Goal: Transaction & Acquisition: Purchase product/service

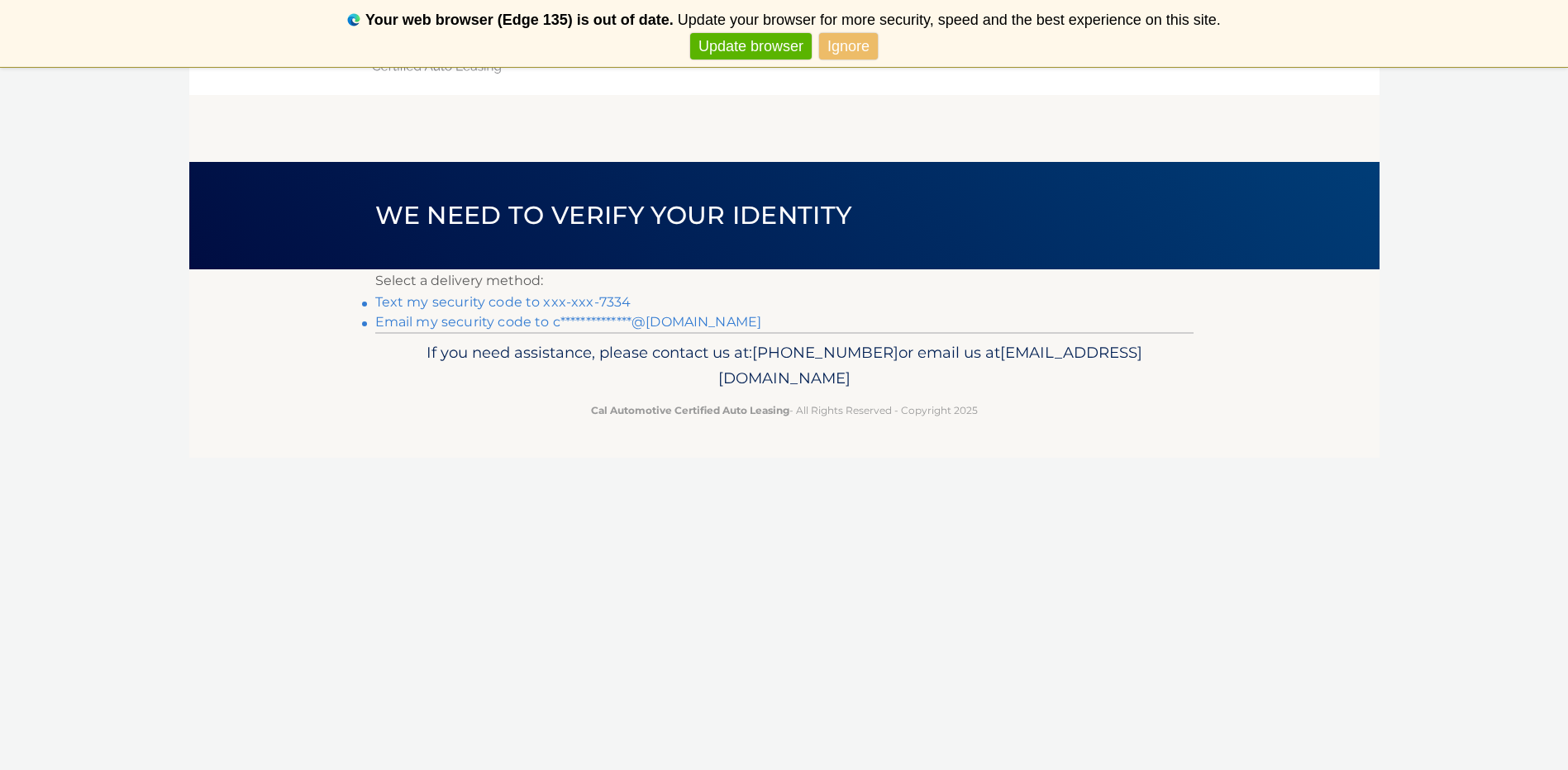
click at [429, 304] on link "Text my security code to xxx-xxx-7334" at bounding box center [503, 302] width 256 height 15
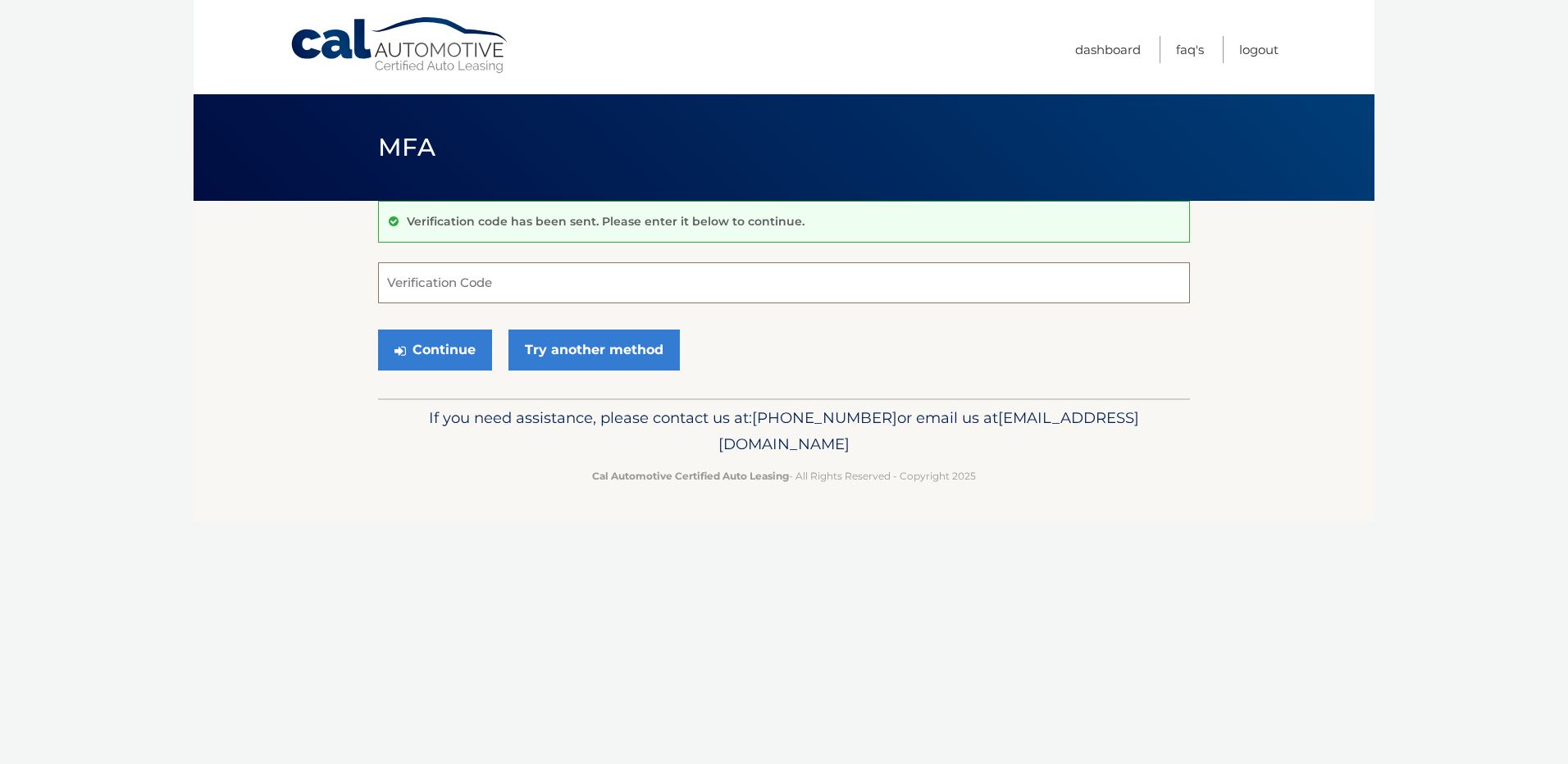
click at [426, 295] on input "Verification Code" at bounding box center [784, 283] width 812 height 41
type input "091689"
click at [426, 339] on button "Continue" at bounding box center [435, 350] width 114 height 41
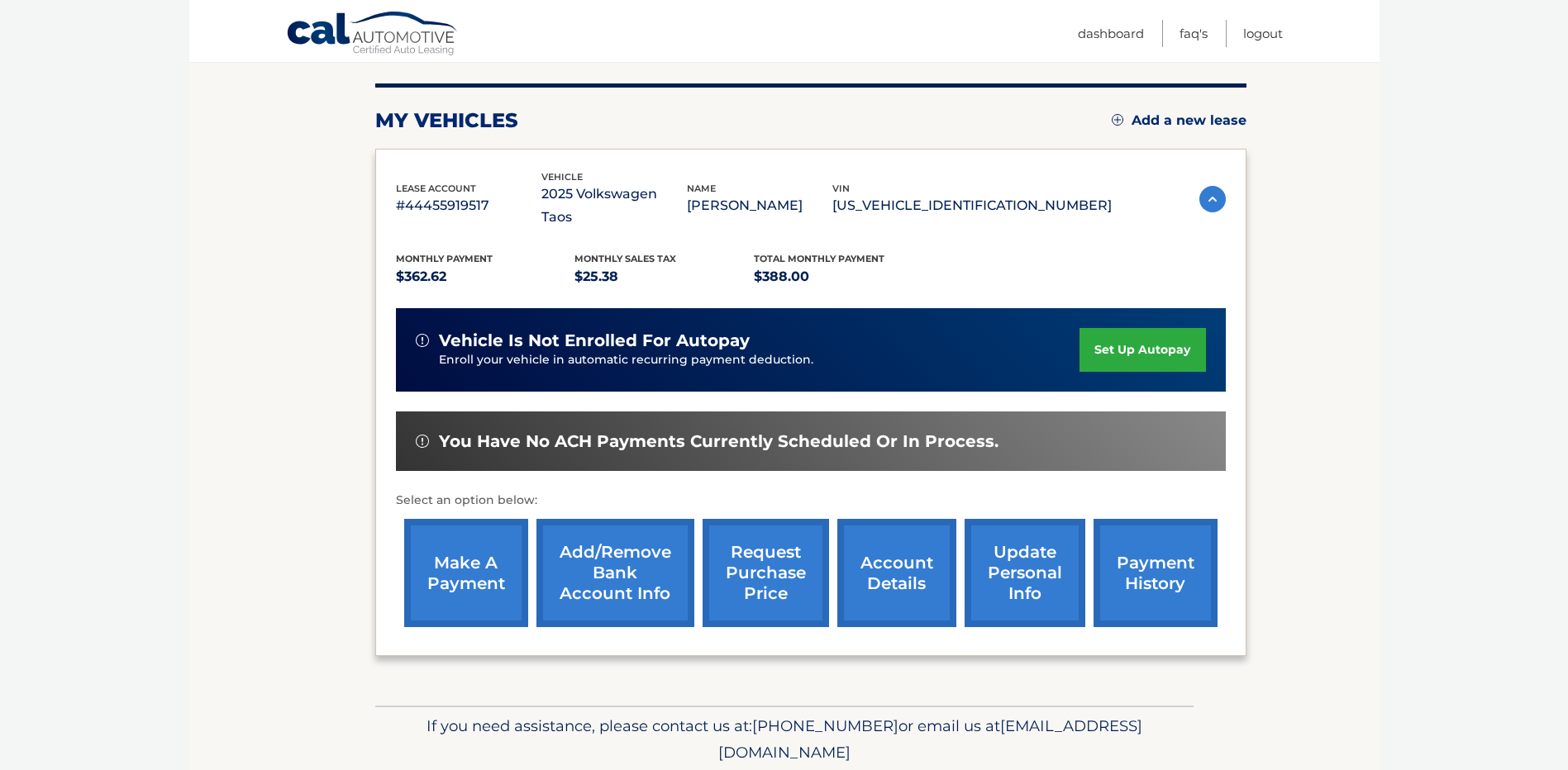
scroll to position [231, 0]
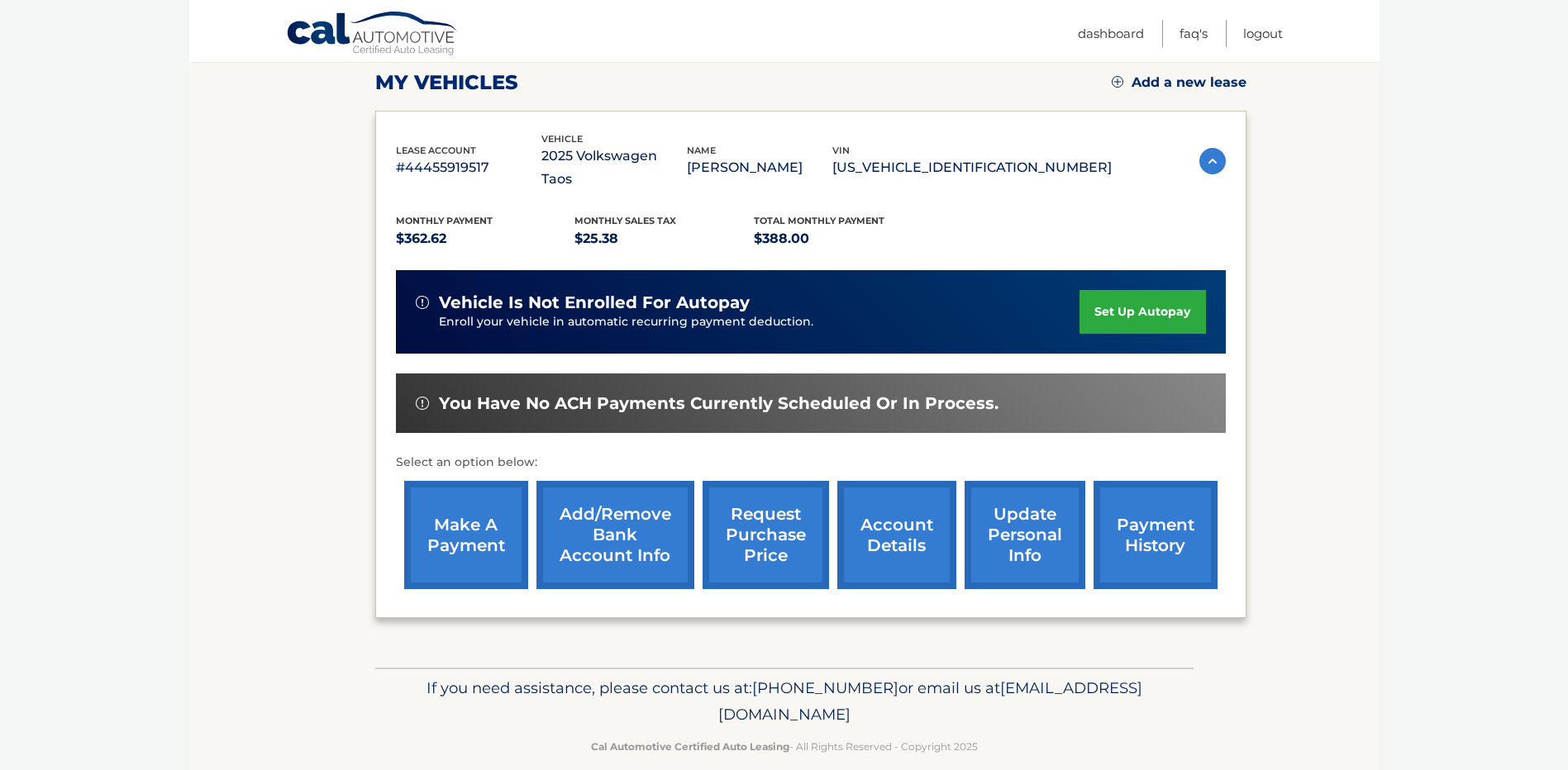
click at [451, 509] on link "make a payment" at bounding box center [466, 535] width 124 height 108
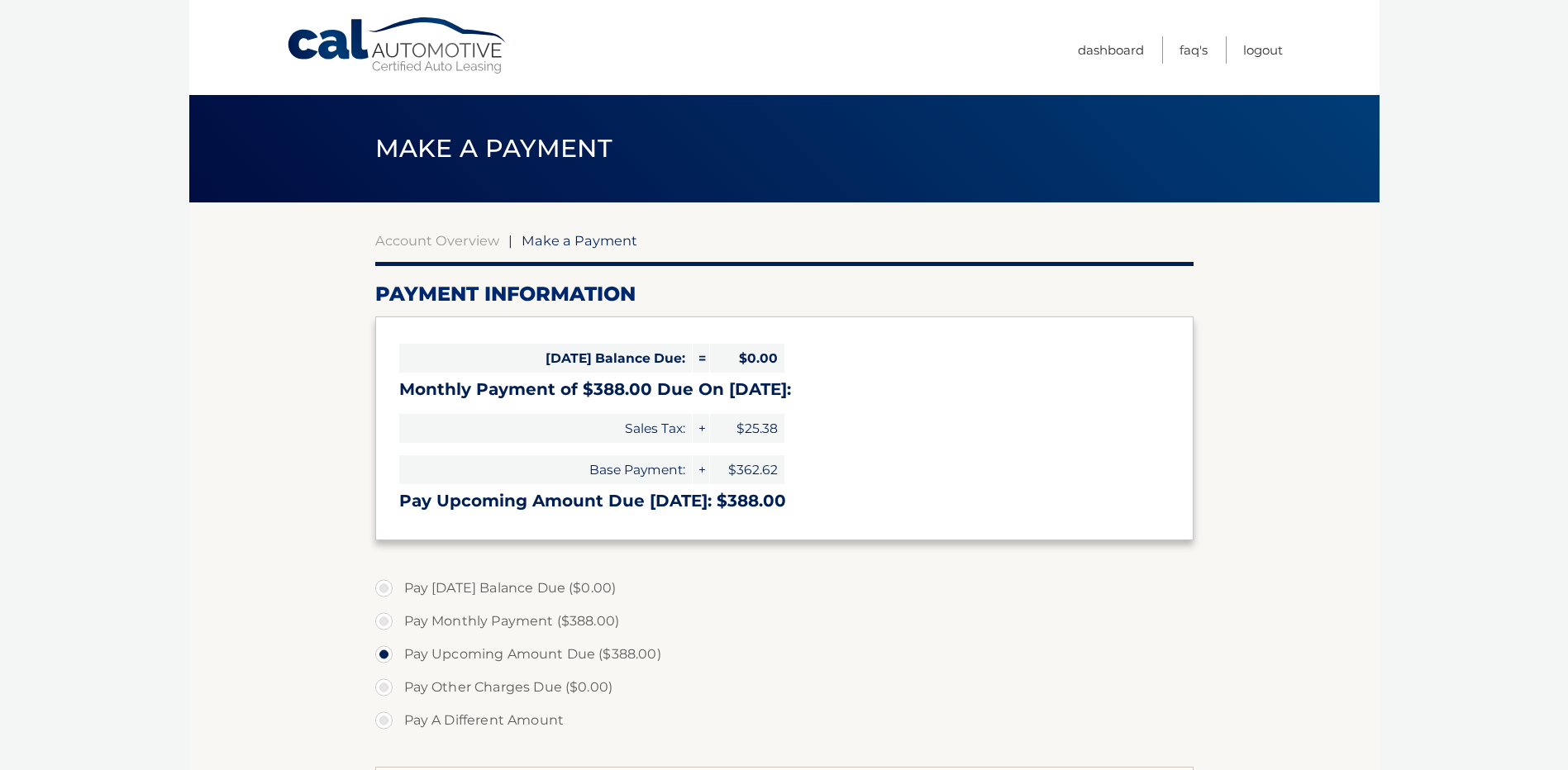
select select "MTFhMzQzYTAtOTBhMC00ODZhLTgyMTMtYzI0MDVlM2ZjMGY5"
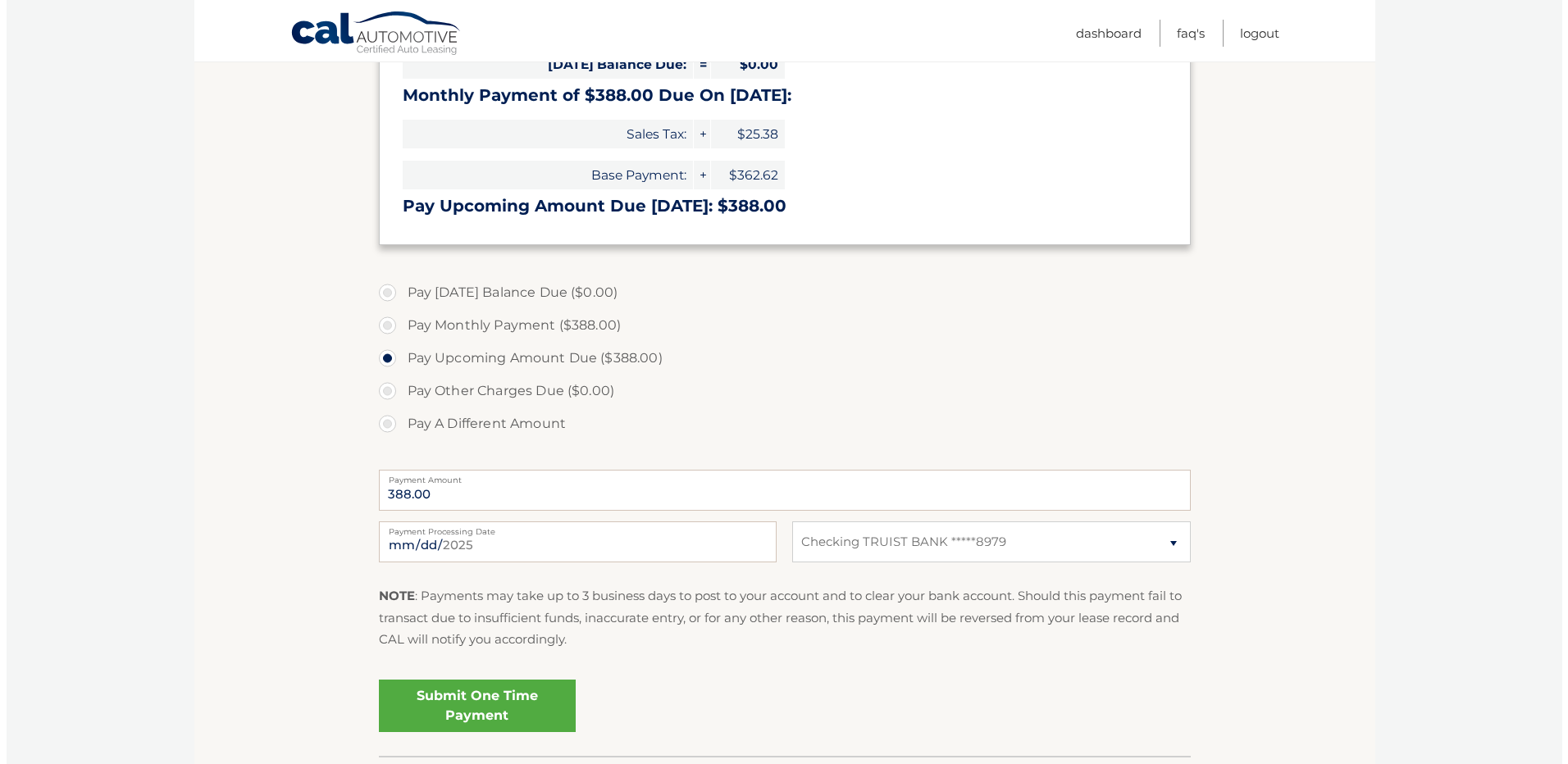
scroll to position [328, 0]
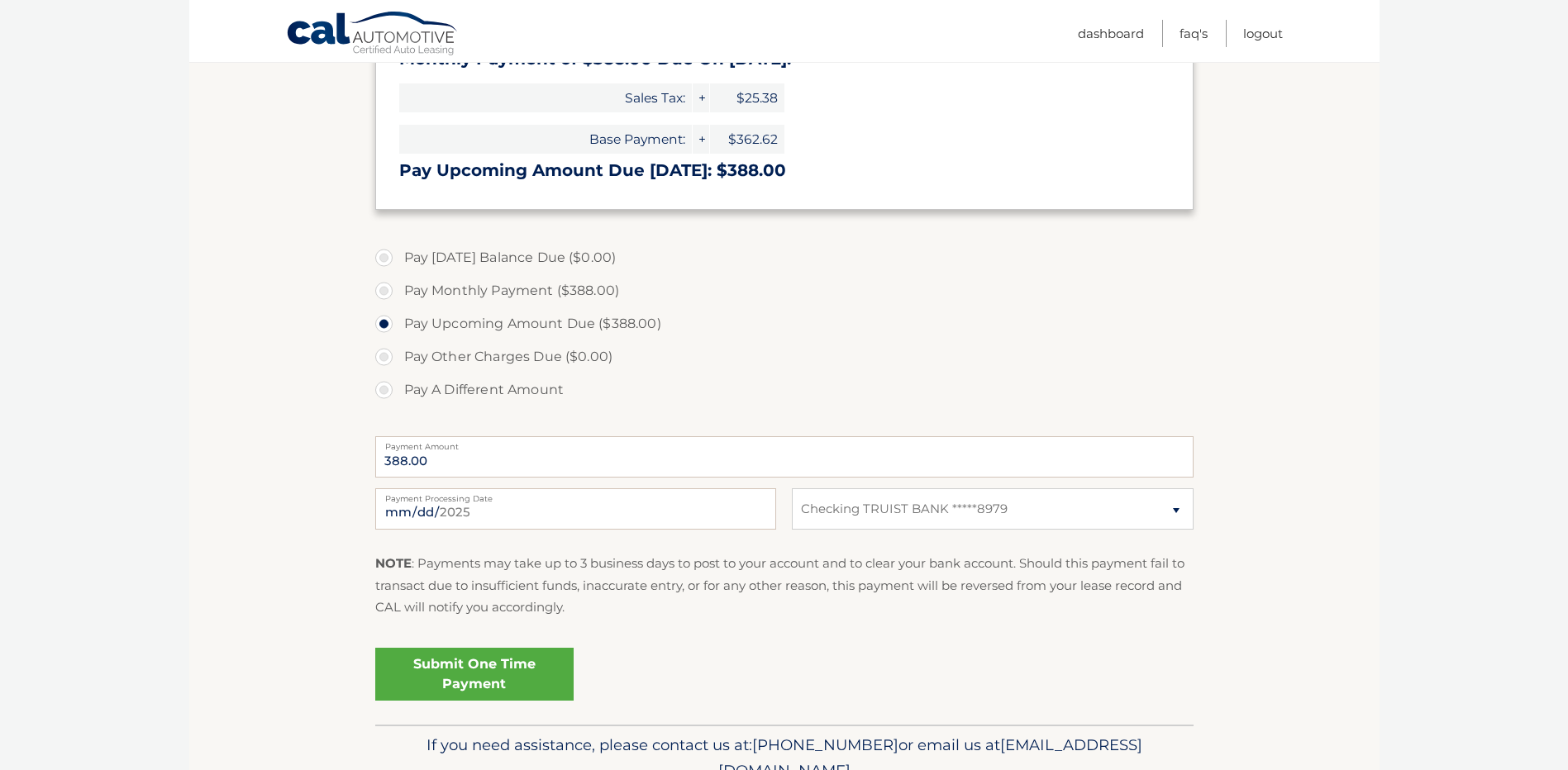
click at [485, 678] on link "Submit One Time Payment" at bounding box center [474, 674] width 199 height 52
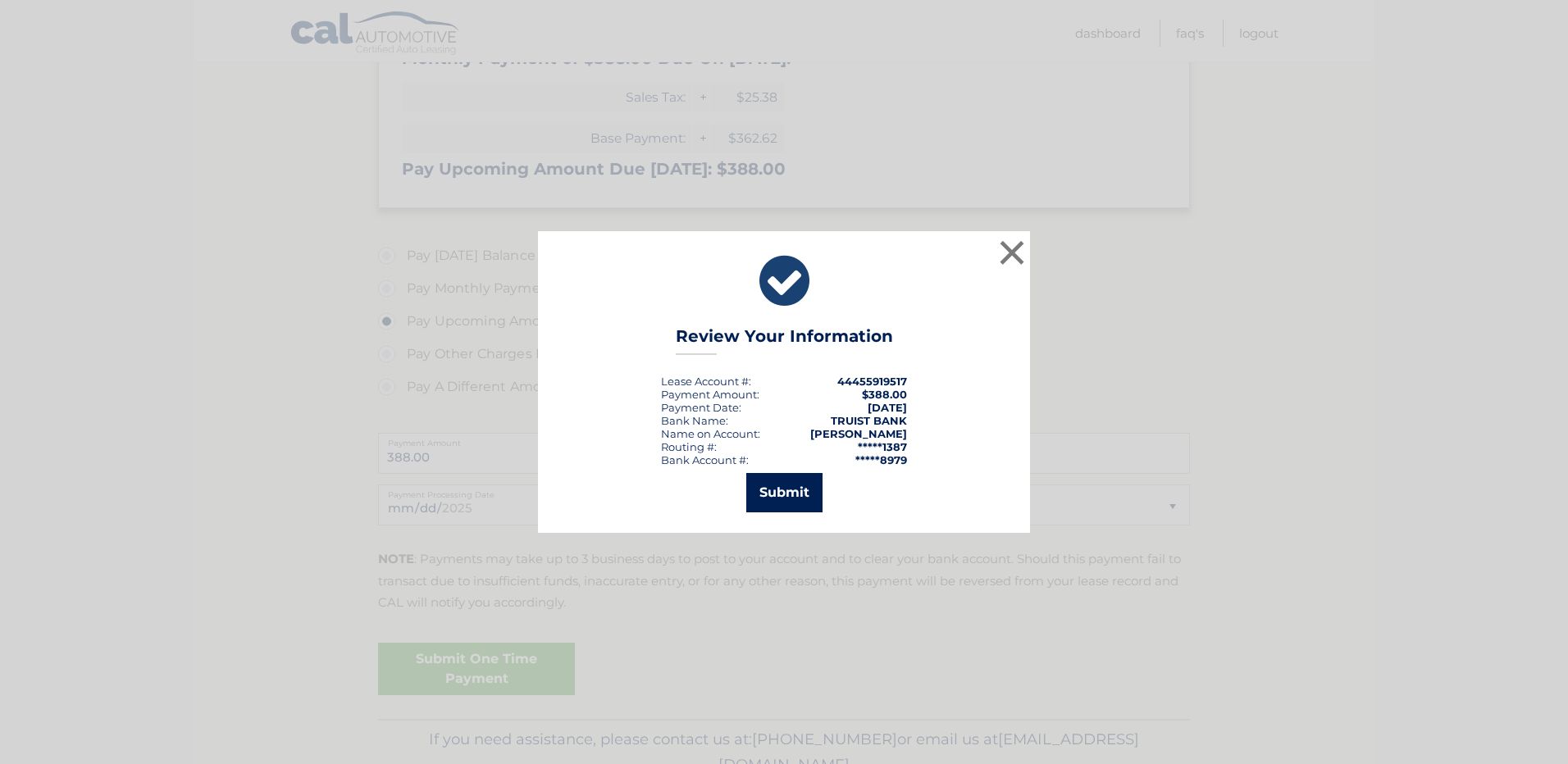
click at [779, 494] on button "Submit" at bounding box center [784, 493] width 76 height 39
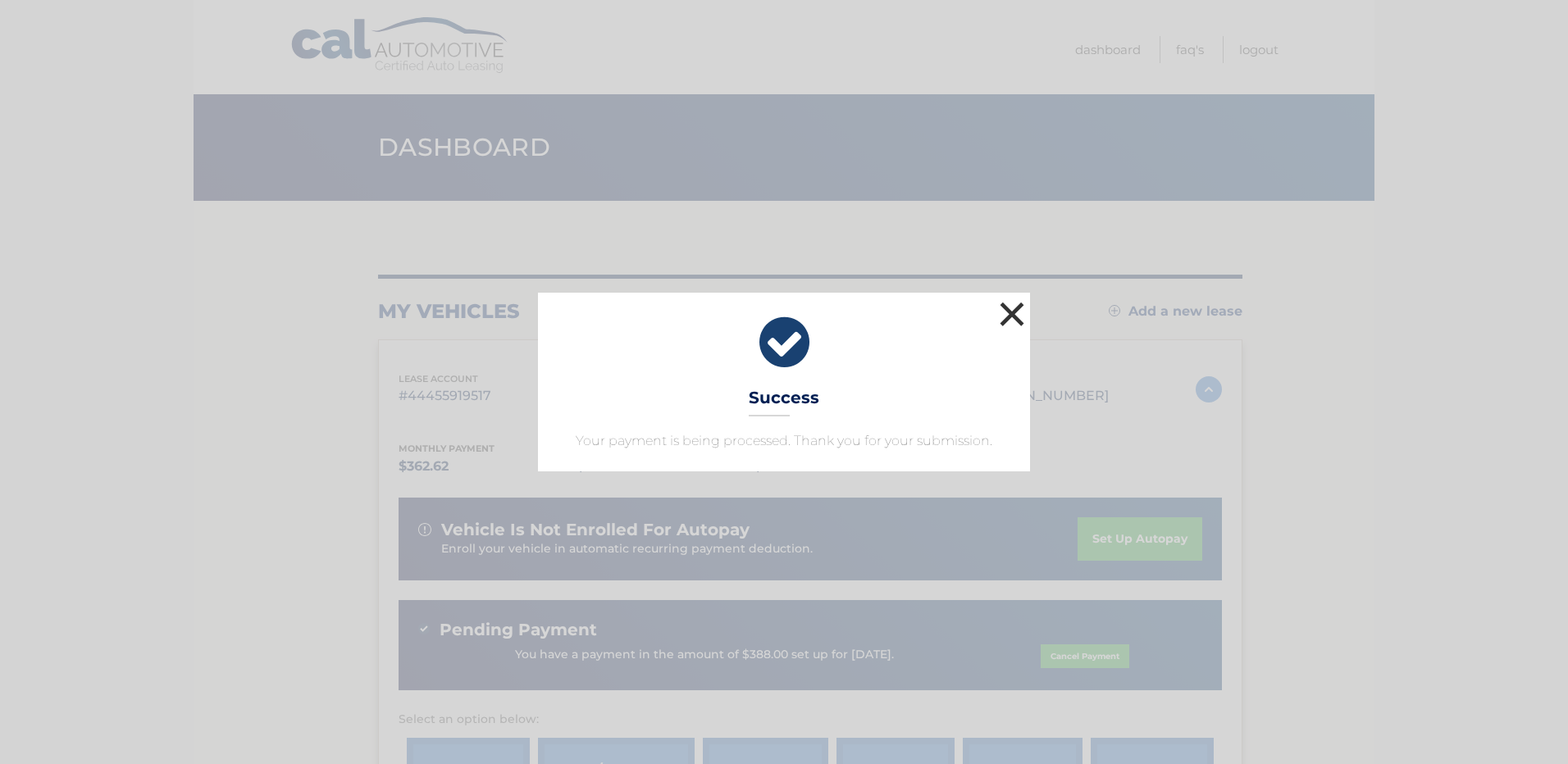
click at [1008, 307] on button "×" at bounding box center [1011, 314] width 32 height 32
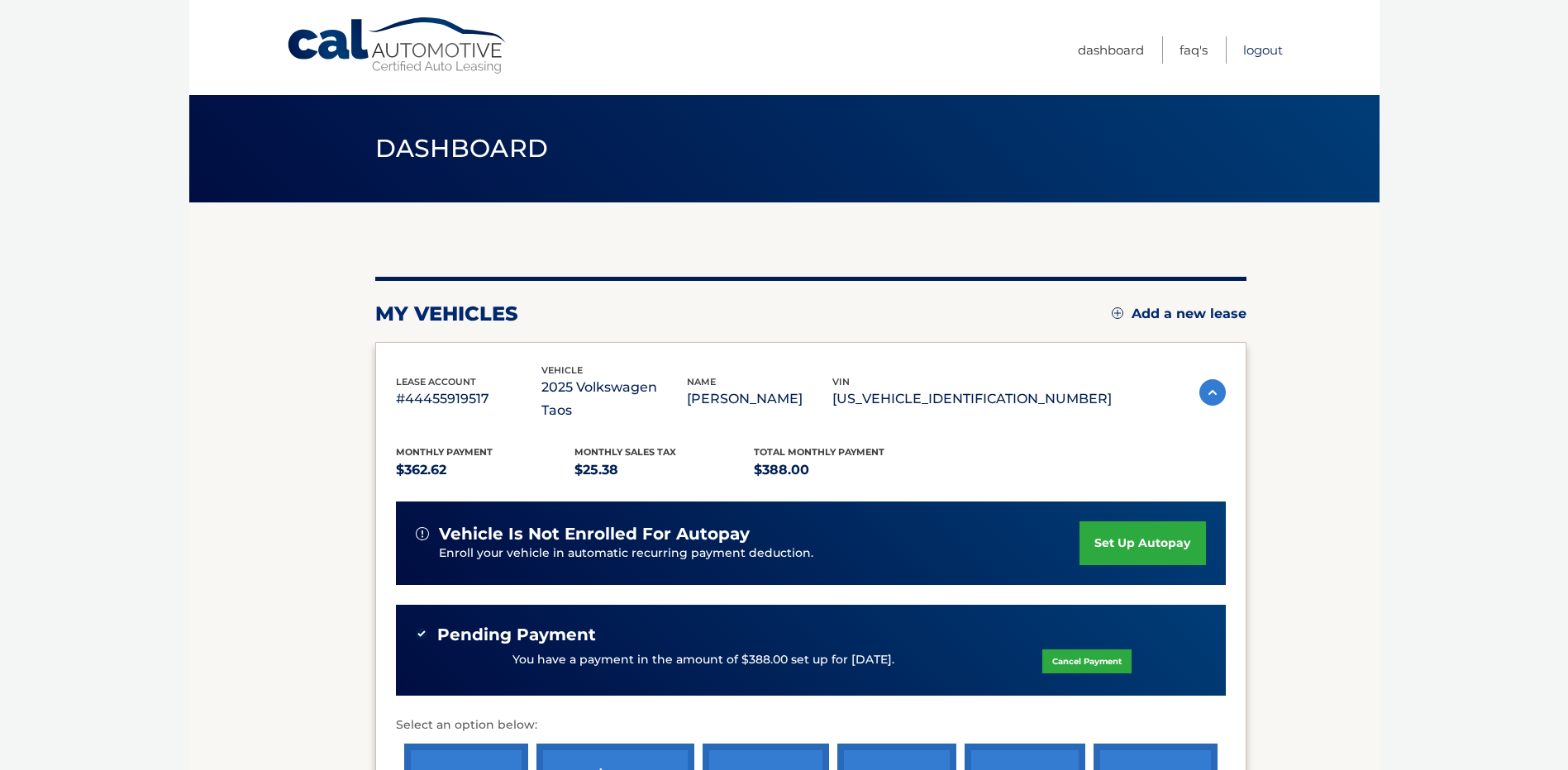
click at [1272, 52] on link "Logout" at bounding box center [1263, 50] width 40 height 28
